Goal: Task Accomplishment & Management: Manage account settings

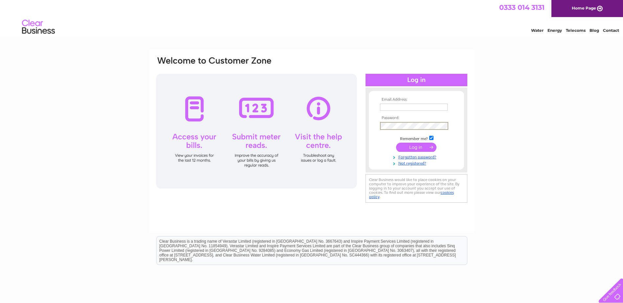
click at [433, 107] on input "text" at bounding box center [414, 107] width 68 height 7
type input "[PERSON_NAME][DOMAIN_NAME][EMAIL_ADDRESS][PERSON_NAME][DOMAIN_NAME]"
click at [413, 148] on input "submit" at bounding box center [416, 147] width 40 height 9
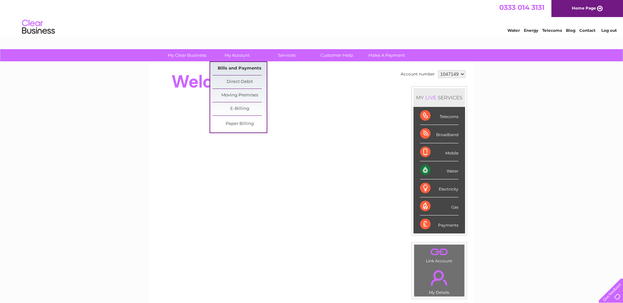
click at [225, 67] on link "Bills and Payments" at bounding box center [239, 68] width 54 height 13
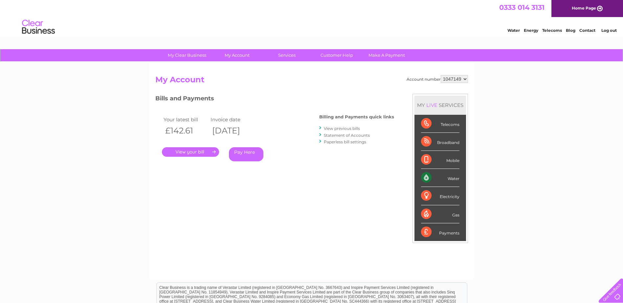
click at [196, 153] on link "." at bounding box center [190, 152] width 57 height 10
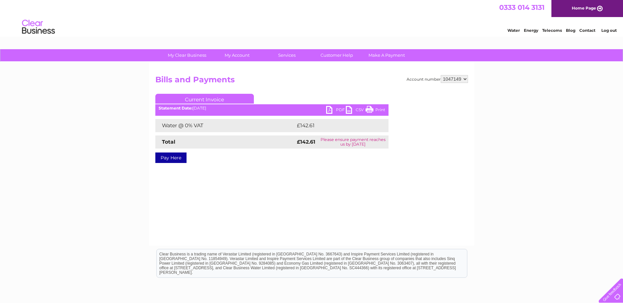
click at [336, 108] on link "PDF" at bounding box center [336, 111] width 20 height 10
click at [605, 28] on link "Log out" at bounding box center [608, 30] width 15 height 5
